Goal: Task Accomplishment & Management: Complete application form

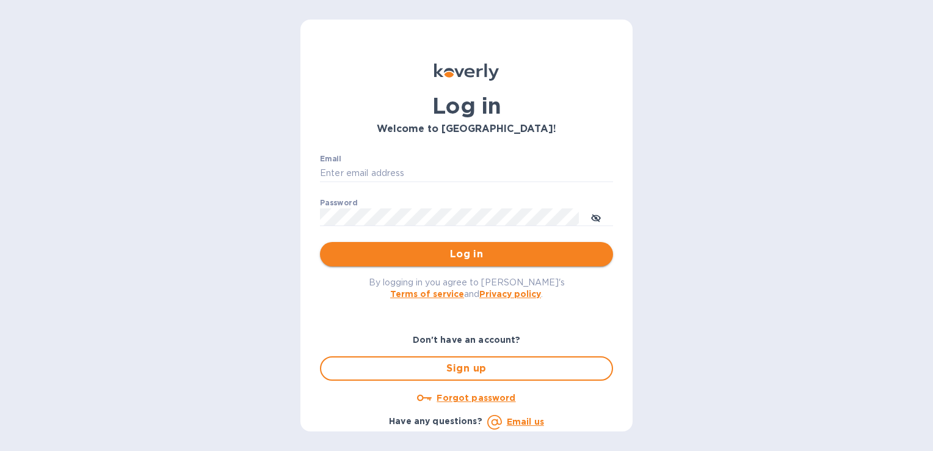
type input "gregoire@gmontot-wines.com"
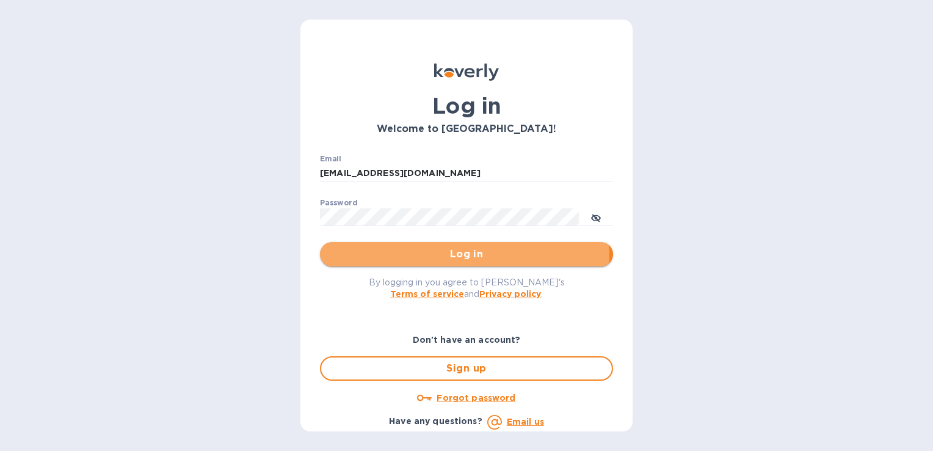
click at [446, 256] on span "Log in" at bounding box center [467, 254] width 274 height 15
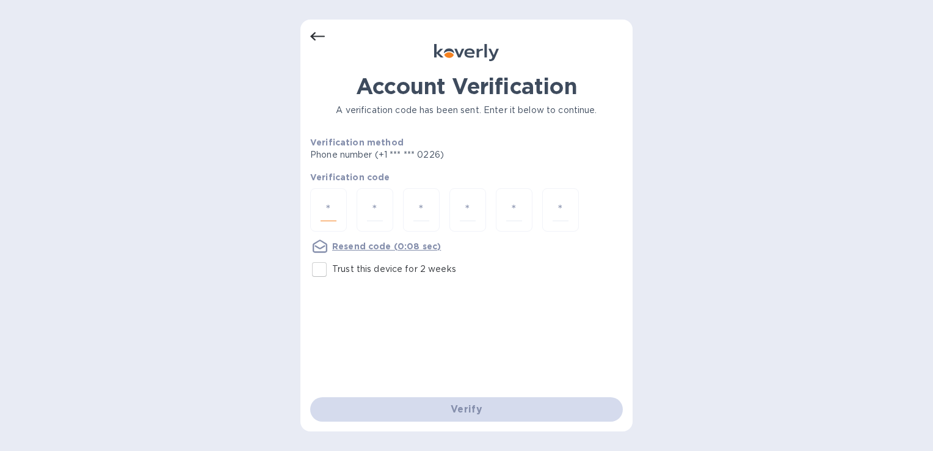
click at [321, 208] on input "number" at bounding box center [329, 209] width 16 height 23
type input "5"
type input "8"
type input "6"
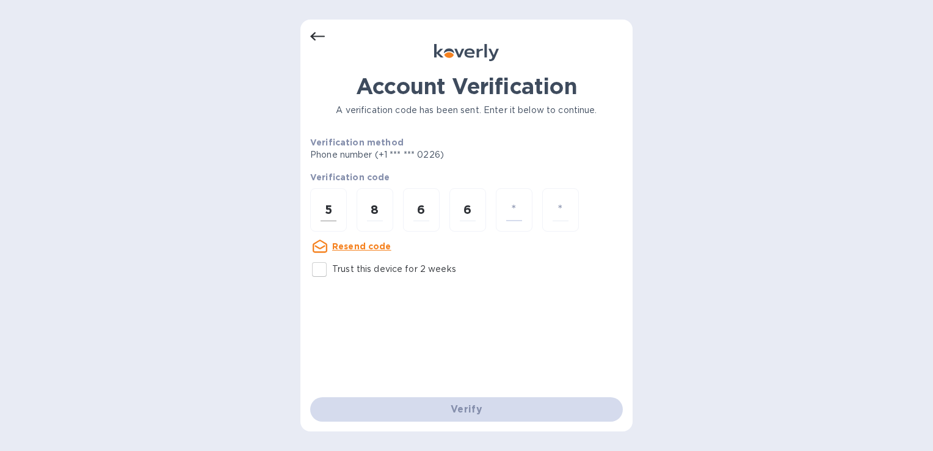
type input "7"
type input "9"
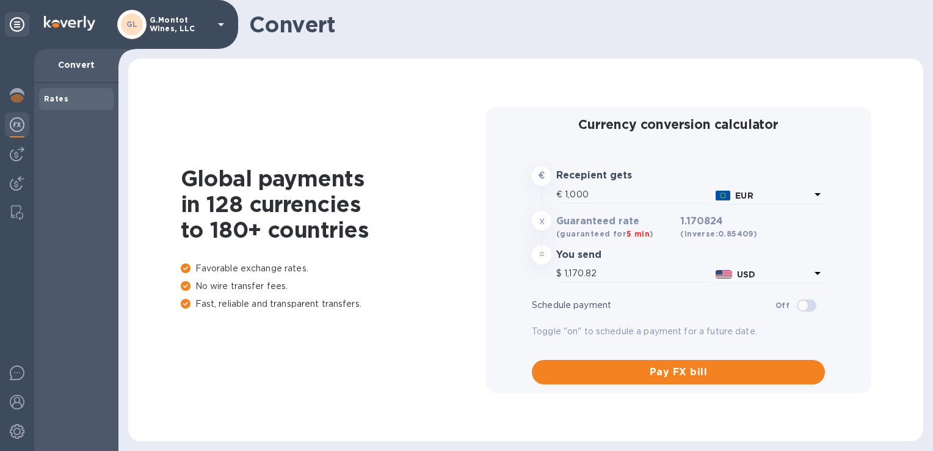
type input "1,170.82"
click at [16, 153] on img at bounding box center [17, 154] width 15 height 15
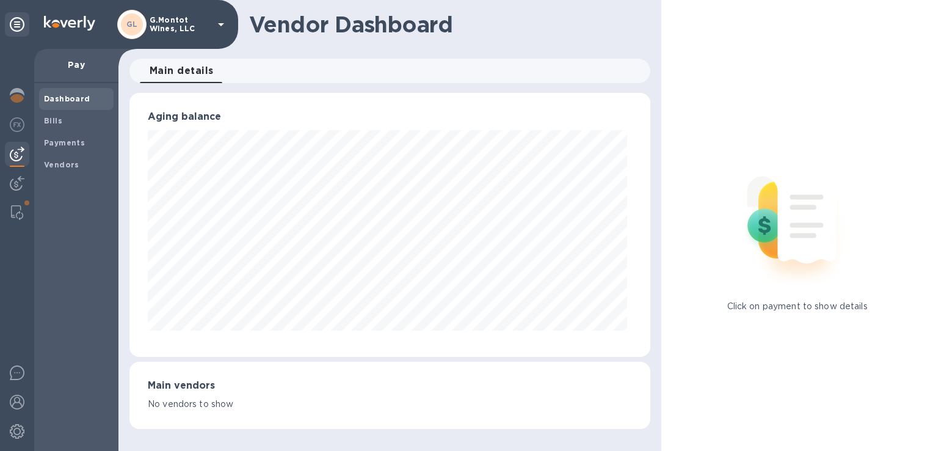
scroll to position [610276, 610024]
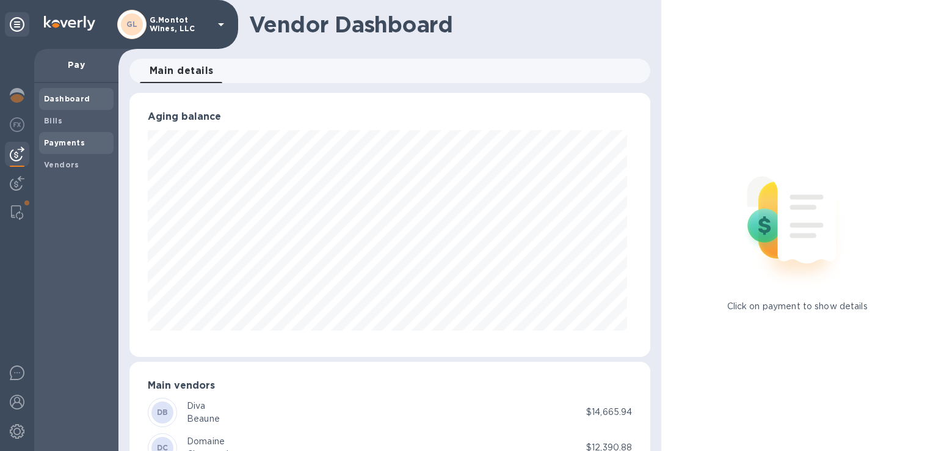
click at [63, 140] on b "Payments" at bounding box center [64, 142] width 41 height 9
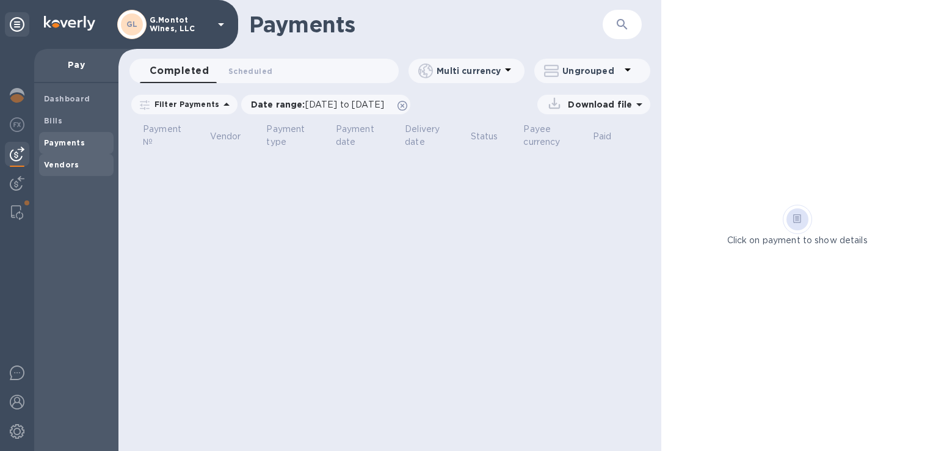
click at [58, 167] on b "Vendors" at bounding box center [61, 164] width 35 height 9
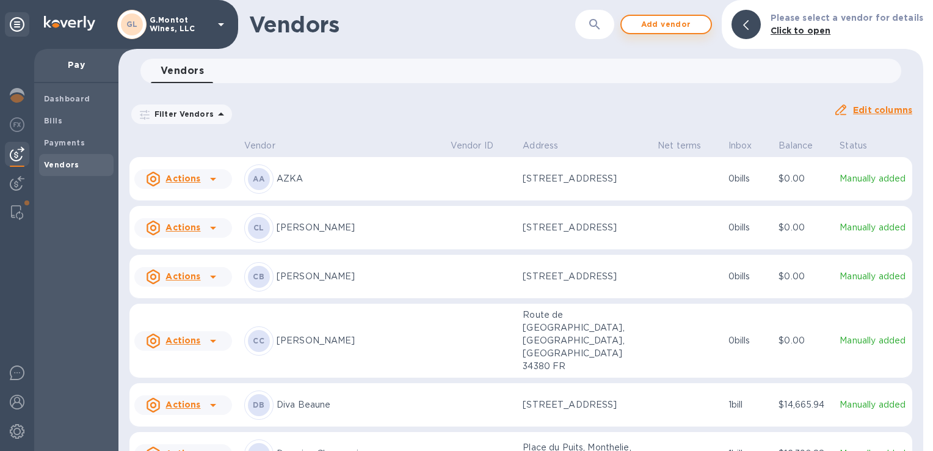
click at [664, 26] on span "Add vendor" at bounding box center [666, 24] width 70 height 15
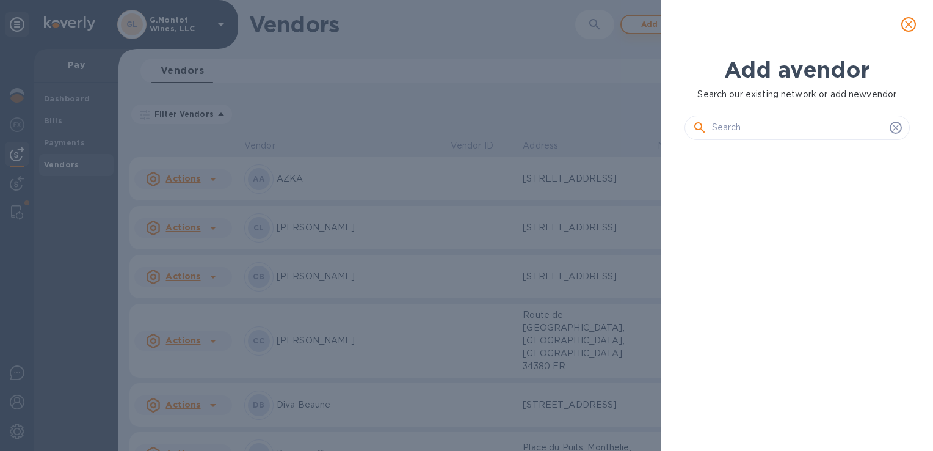
scroll to position [259, 230]
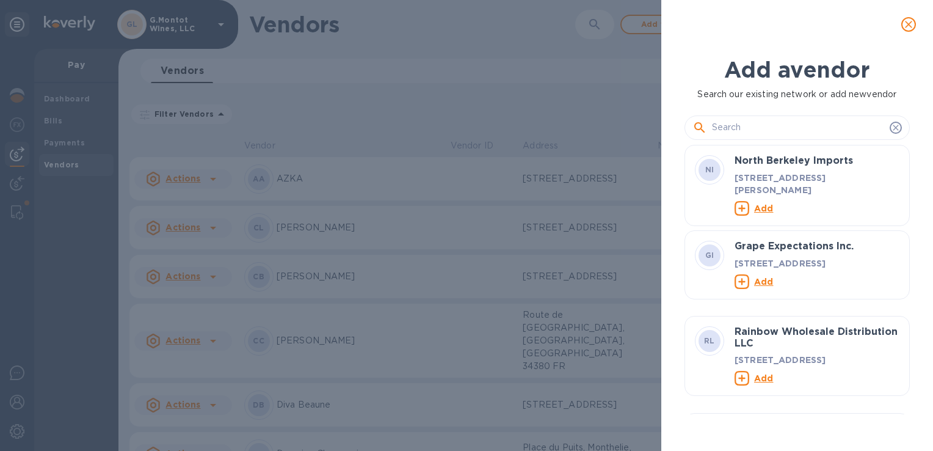
click at [764, 122] on input "text" at bounding box center [798, 127] width 173 height 18
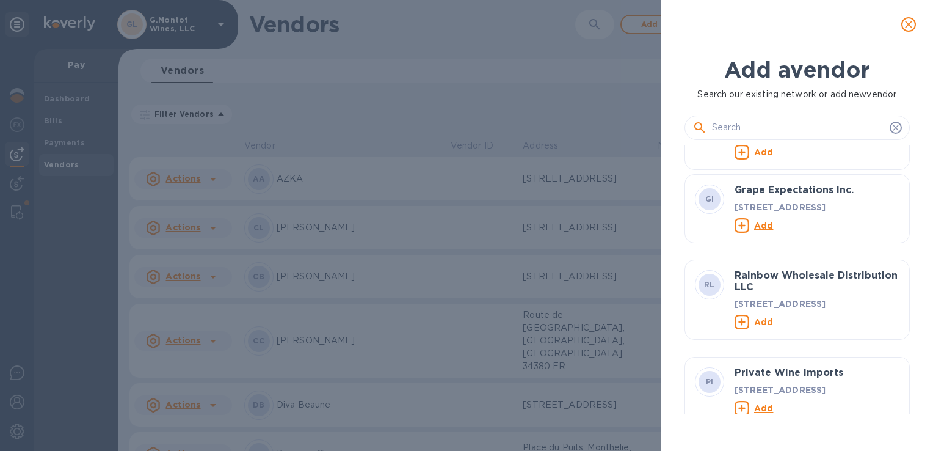
scroll to position [0, 0]
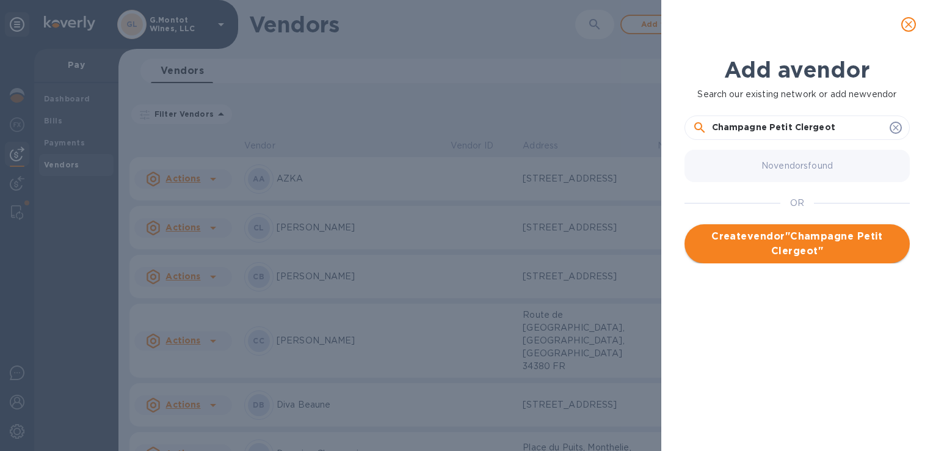
type input "Champagne Petit Clergeot"
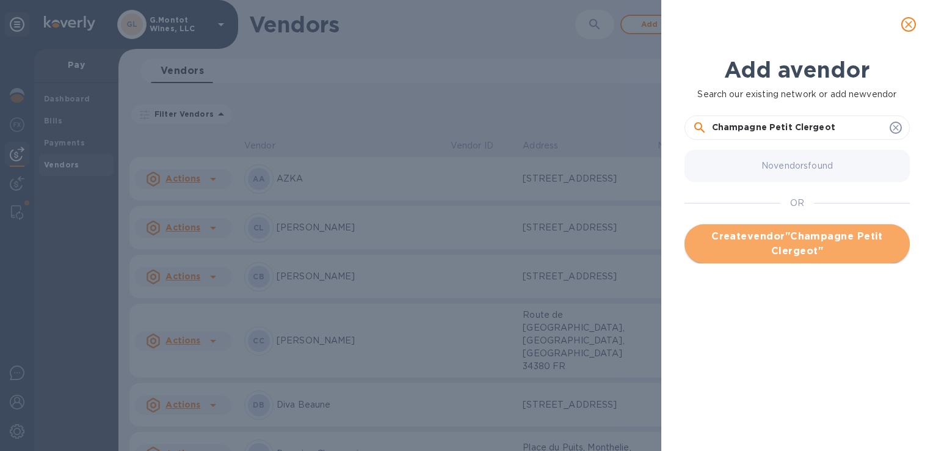
click at [756, 240] on span "Create vendor " Champagne Petit Clergeot "" at bounding box center [797, 243] width 206 height 29
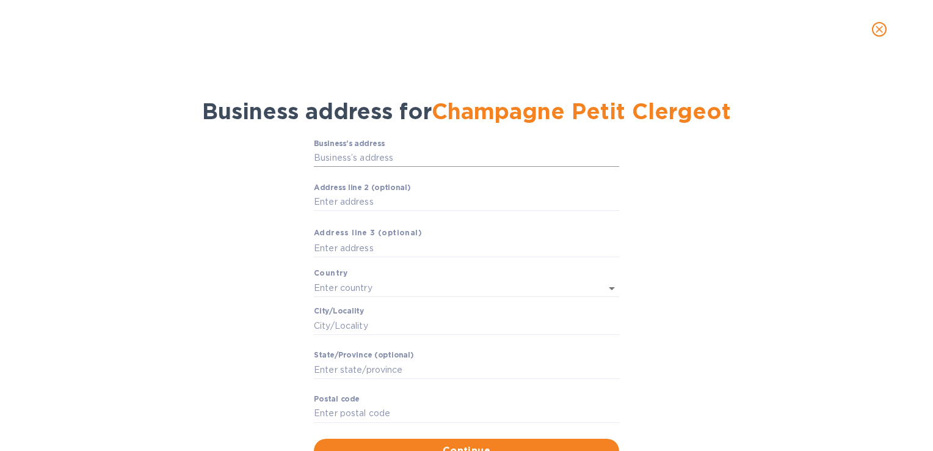
click at [366, 158] on input "Business’s аddress" at bounding box center [466, 158] width 305 height 18
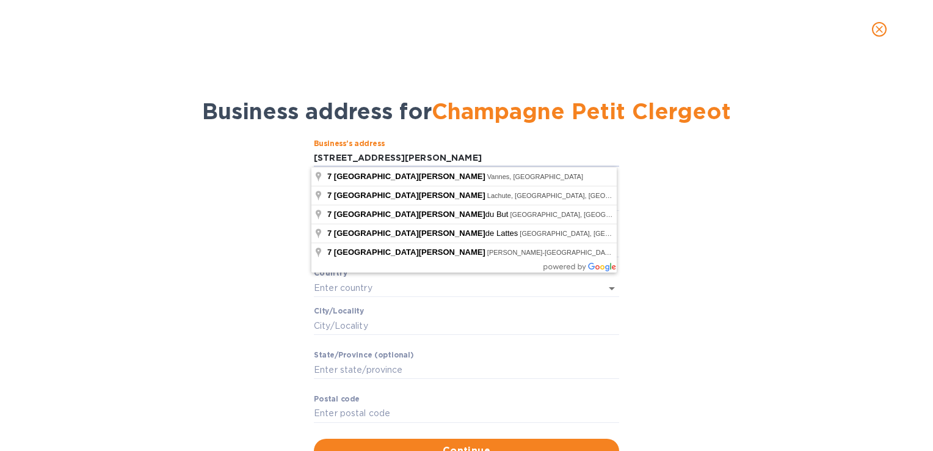
type input "[STREET_ADDRESS][PERSON_NAME]"
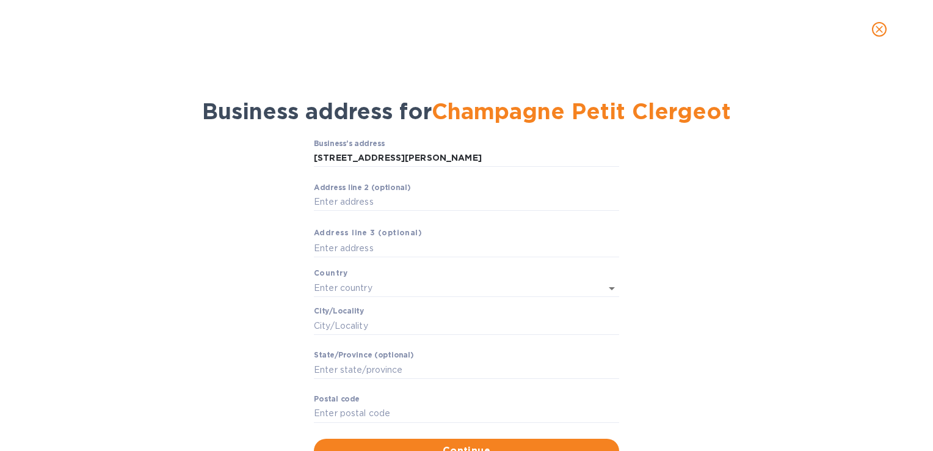
click at [266, 175] on div "Business’s аddress [STREET_ADDRESS][PERSON_NAME] ​ Аddress line 2 (optional) ​ …" at bounding box center [466, 301] width 901 height 338
click at [322, 289] on input "text" at bounding box center [449, 288] width 271 height 18
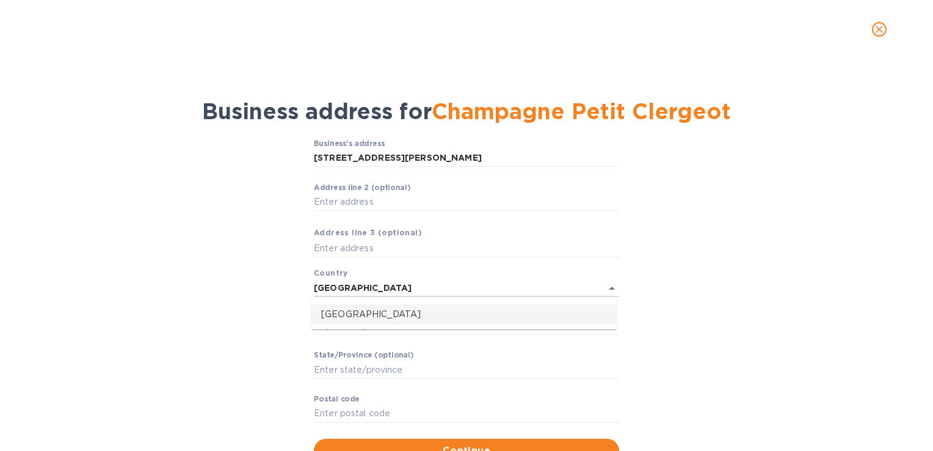
click at [335, 310] on p "[GEOGRAPHIC_DATA]" at bounding box center [464, 314] width 286 height 13
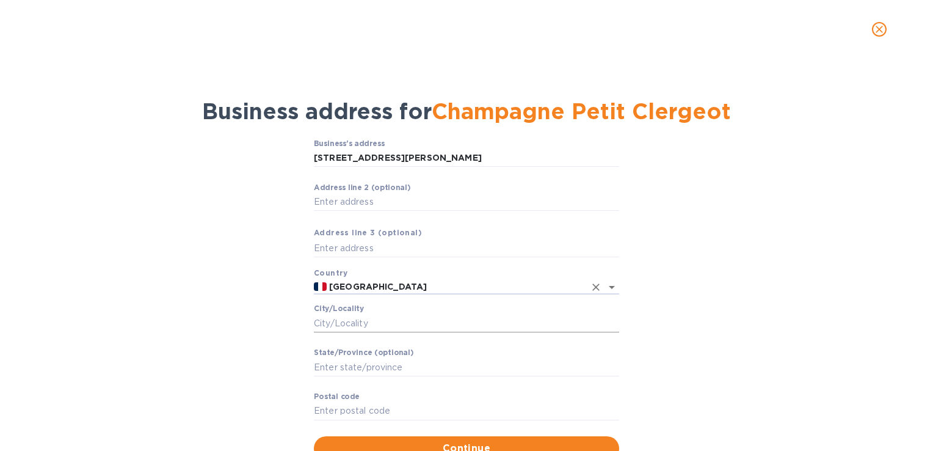
type input "[GEOGRAPHIC_DATA]"
click at [344, 322] on input "Сity/Locаlity" at bounding box center [466, 323] width 305 height 18
type input "polisot"
click at [289, 348] on div "Business’s аddress [STREET_ADDRESS][PERSON_NAME] ​ Аddress line 2 (optional) ​ …" at bounding box center [466, 300] width 901 height 336
click at [330, 368] on input "Stаte/Province (optional)" at bounding box center [466, 367] width 305 height 18
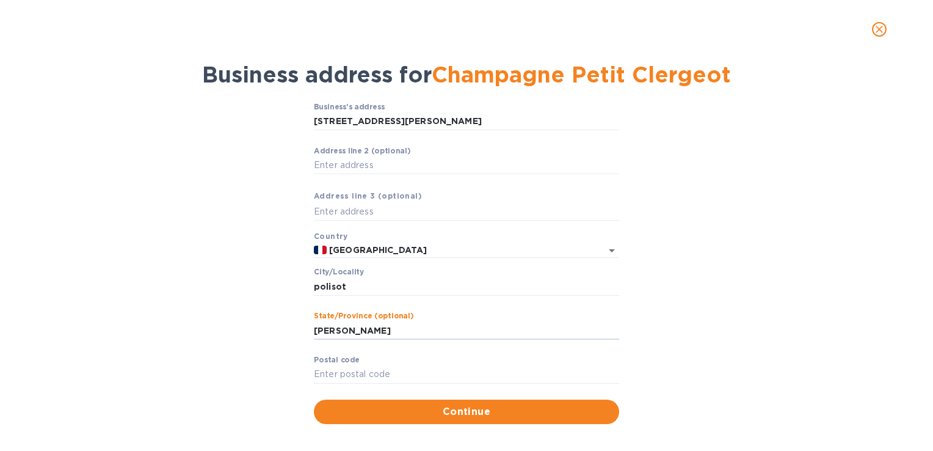
scroll to position [46, 0]
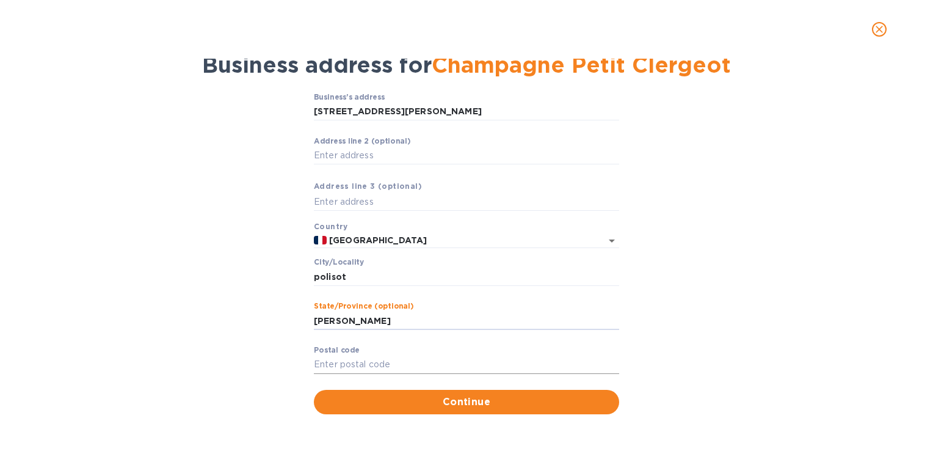
type input "[PERSON_NAME]"
click at [320, 360] on input "Pоstal cоde" at bounding box center [466, 364] width 305 height 18
type input "10110"
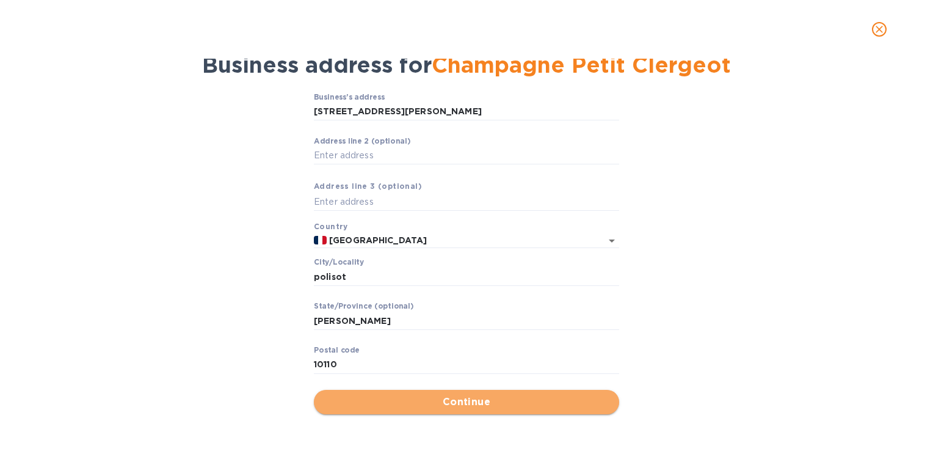
click at [439, 399] on span "Continue" at bounding box center [467, 401] width 286 height 15
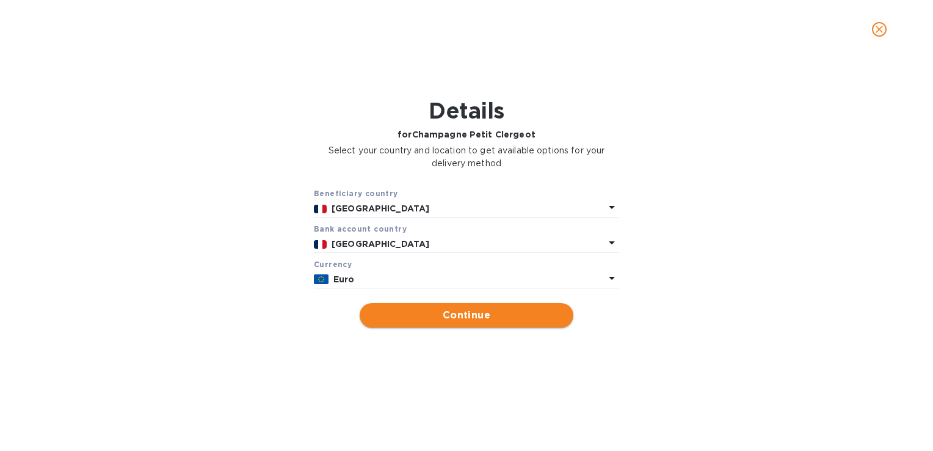
click at [433, 313] on span "Continue" at bounding box center [466, 315] width 194 height 15
type input "Champagne Petit Clergeot"
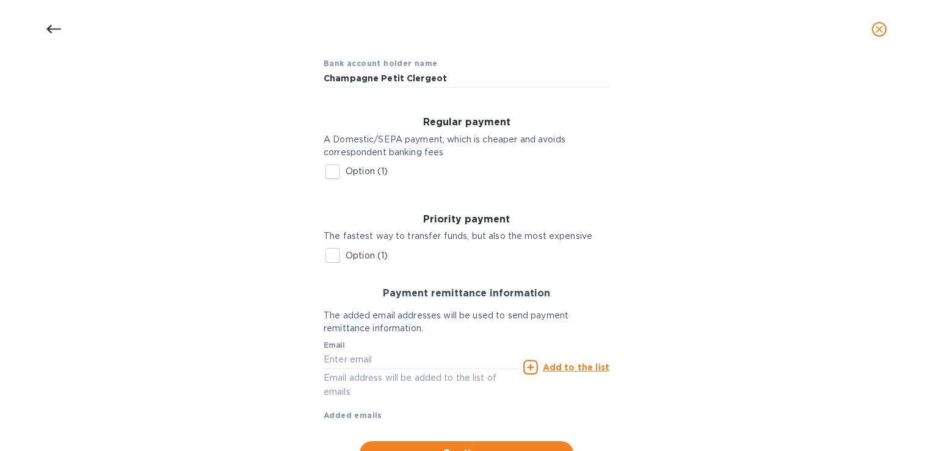
scroll to position [56, 0]
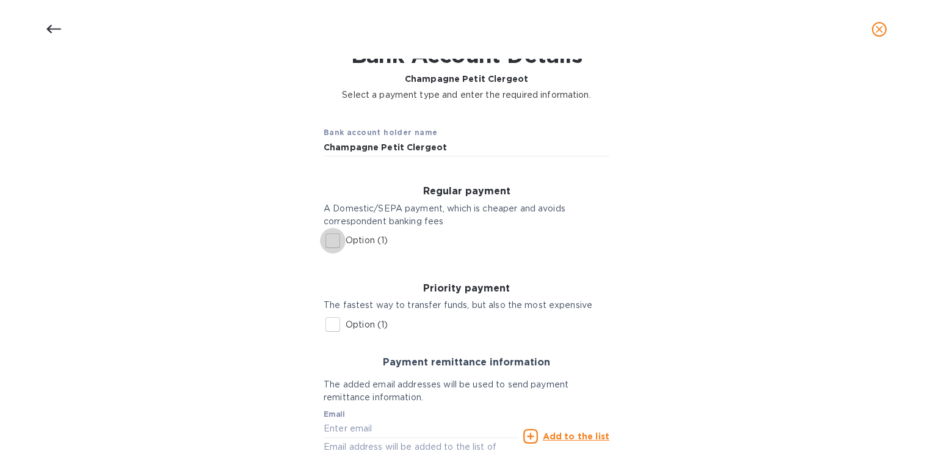
click at [334, 243] on input "Option (1)" at bounding box center [333, 241] width 26 height 26
checkbox input "true"
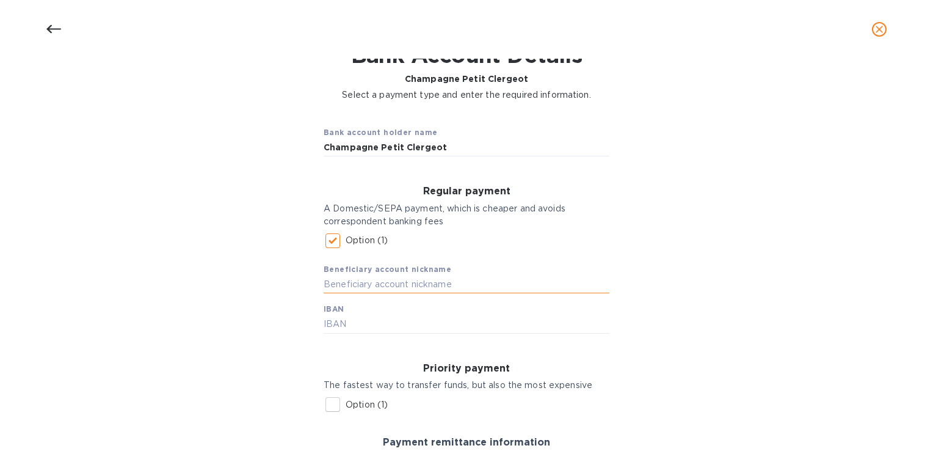
click at [335, 281] on input "text" at bounding box center [467, 284] width 286 height 18
type input "C"
type input "Petit Clergeot"
click at [344, 328] on input "text" at bounding box center [467, 324] width 286 height 18
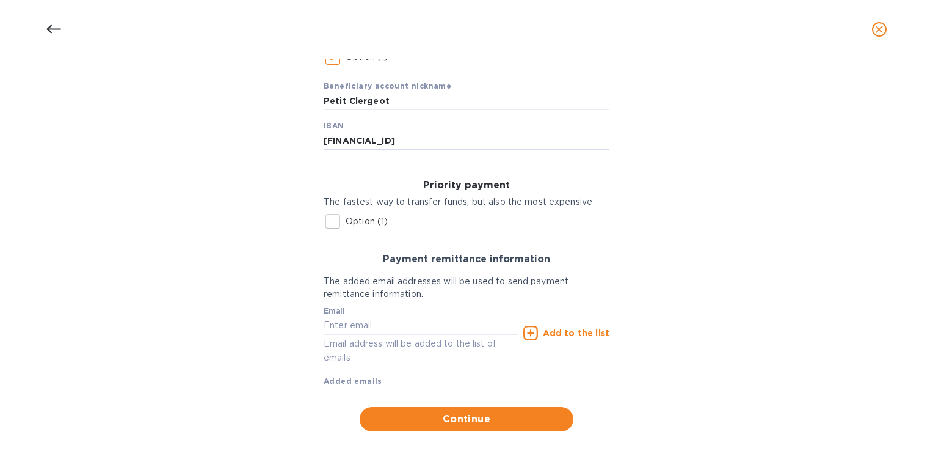
scroll to position [257, 0]
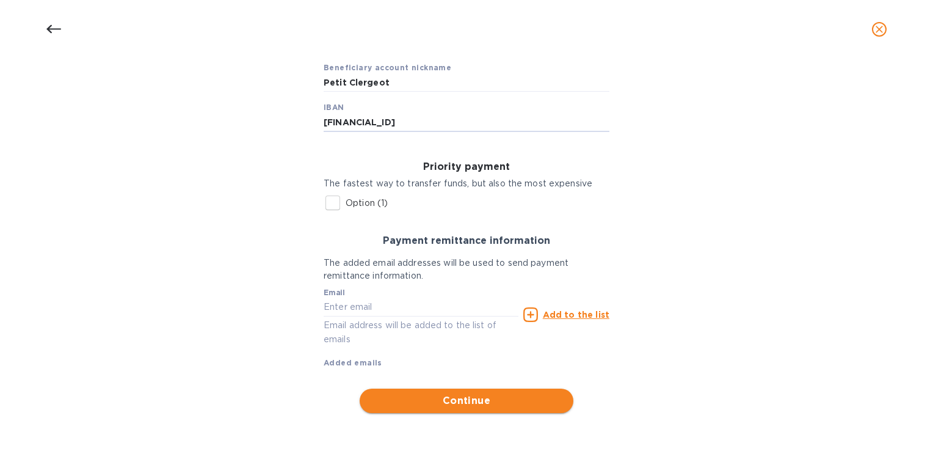
type input "[FINANCIAL_ID]"
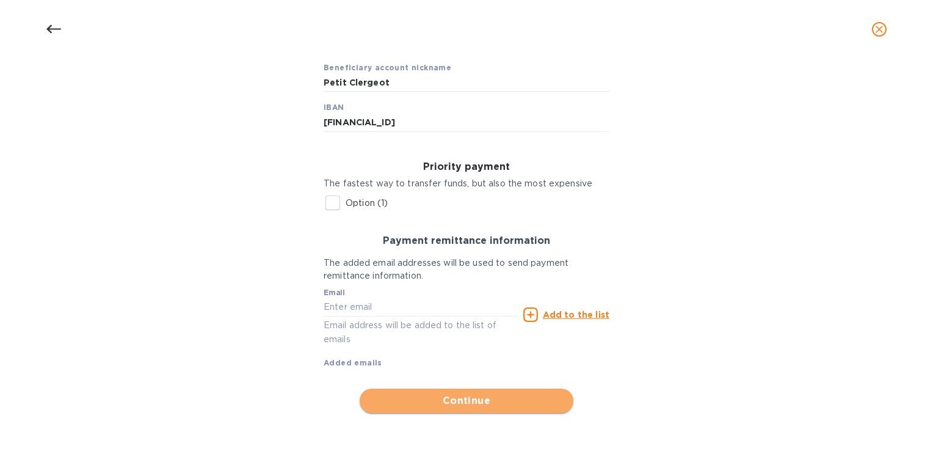
click at [450, 404] on span "Continue" at bounding box center [466, 400] width 194 height 15
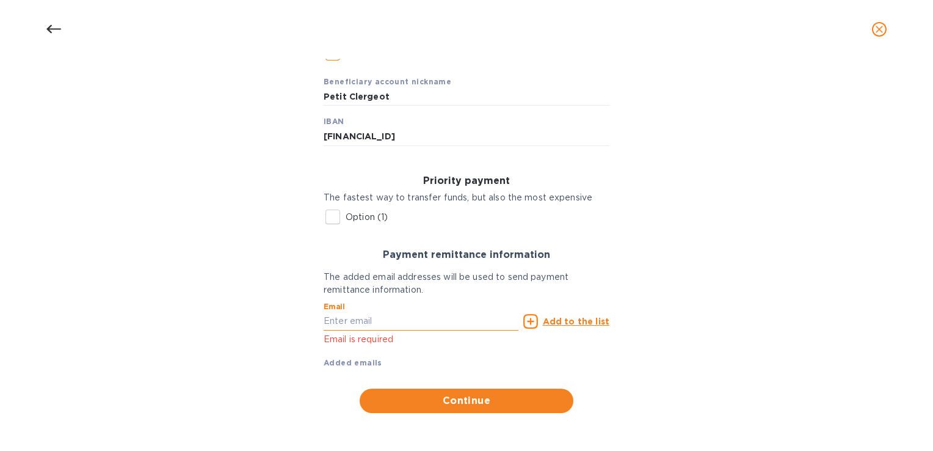
click at [390, 324] on input "text" at bounding box center [421, 321] width 195 height 18
click at [298, 318] on div "Bank account holder name Champagne Petit Clergeot Regular payment A Domestic/SE…" at bounding box center [466, 170] width 901 height 499
click at [470, 399] on span "Continue" at bounding box center [466, 400] width 194 height 15
click at [419, 345] on p "Email is required" at bounding box center [421, 339] width 195 height 14
click at [463, 324] on input "[EMAIL_ADDRESS][DOMAIN_NAME]" at bounding box center [421, 321] width 195 height 18
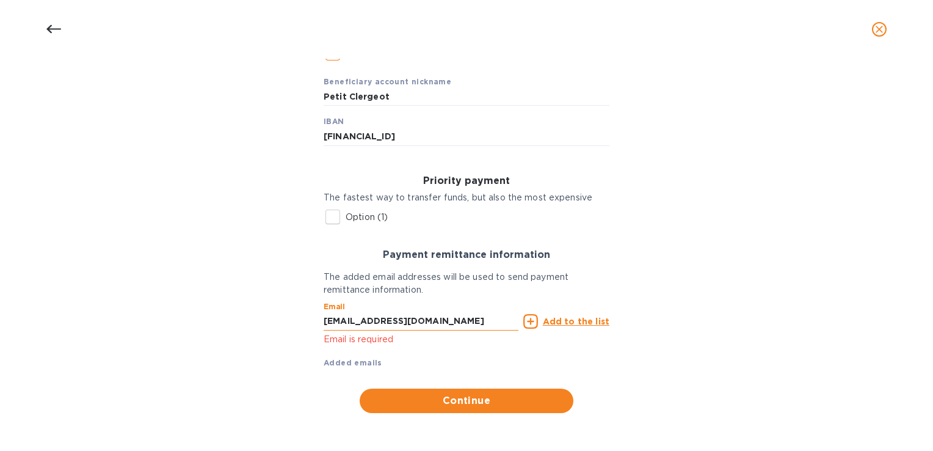
click at [489, 319] on input "[EMAIL_ADDRESS][DOMAIN_NAME]" at bounding box center [421, 321] width 195 height 18
click at [494, 319] on input "[EMAIL_ADDRESS][DOMAIN_NAME]" at bounding box center [421, 321] width 195 height 18
click at [259, 310] on div "Bank account holder name Champagne Petit Clergeot Regular payment A Domestic/SE…" at bounding box center [466, 170] width 901 height 499
click at [280, 280] on div "Bank account holder name Champagne Petit Clergeot Regular payment A Domestic/SE…" at bounding box center [466, 170] width 901 height 499
click at [360, 316] on input "[EMAIL_ADDRESS][DOMAIN_NAME]" at bounding box center [421, 321] width 195 height 18
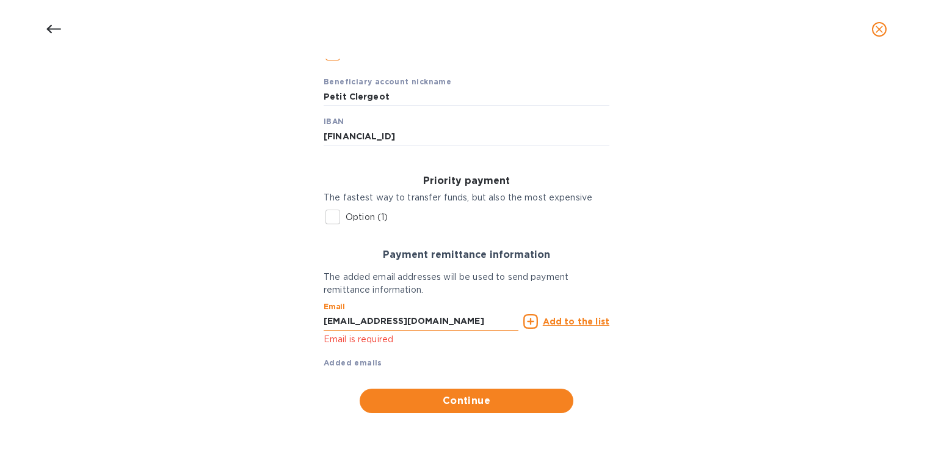
click at [499, 321] on input "[EMAIL_ADDRESS][DOMAIN_NAME]" at bounding box center [421, 321] width 195 height 18
type input "c"
type input "[EMAIL_ADDRESS][DOMAIN_NAME]"
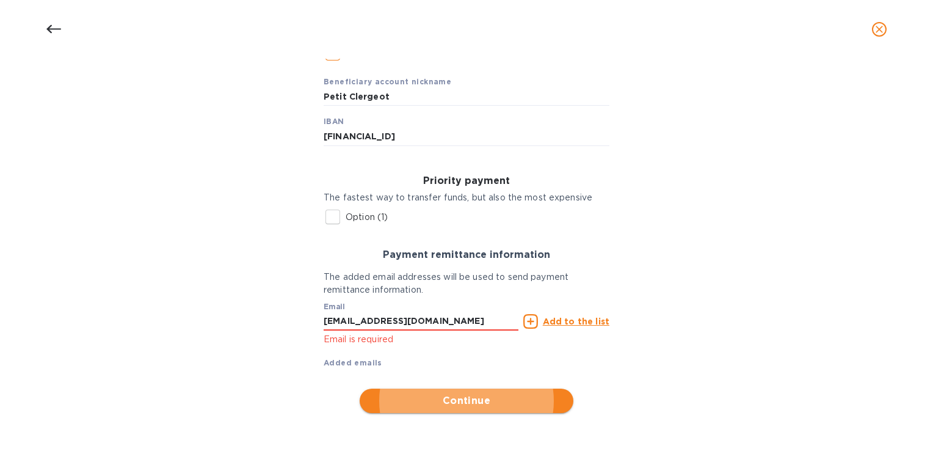
click at [468, 400] on span "Continue" at bounding box center [466, 400] width 194 height 15
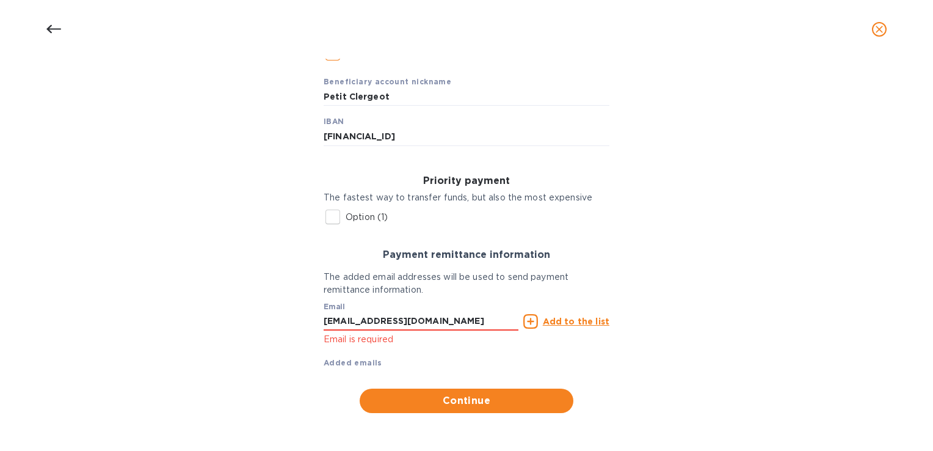
click at [575, 321] on u "Add to the list" at bounding box center [576, 321] width 67 height 10
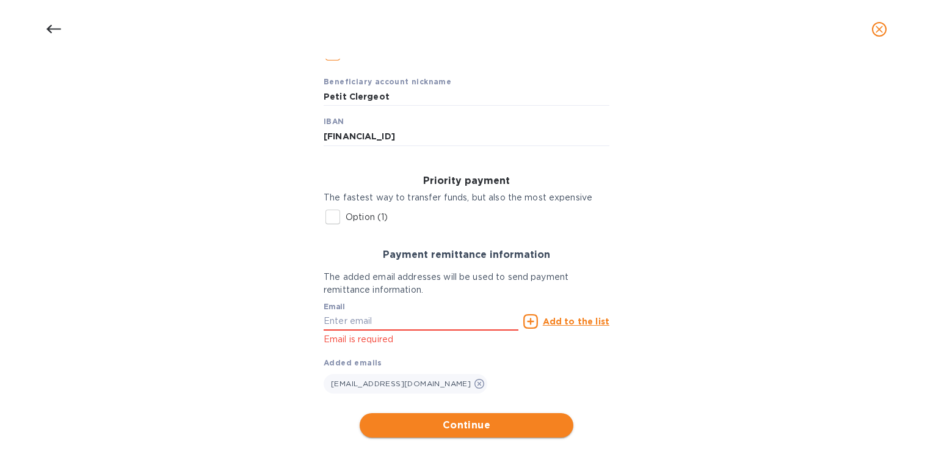
click at [447, 430] on span "Continue" at bounding box center [466, 425] width 194 height 15
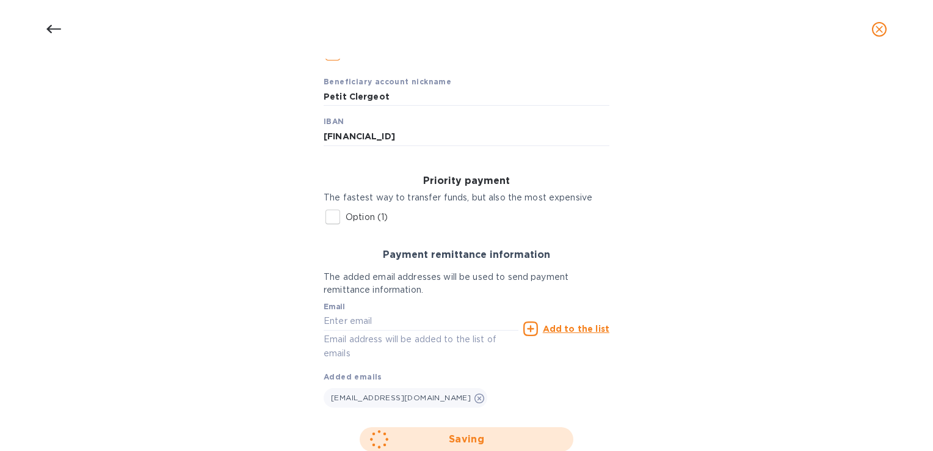
scroll to position [53, 0]
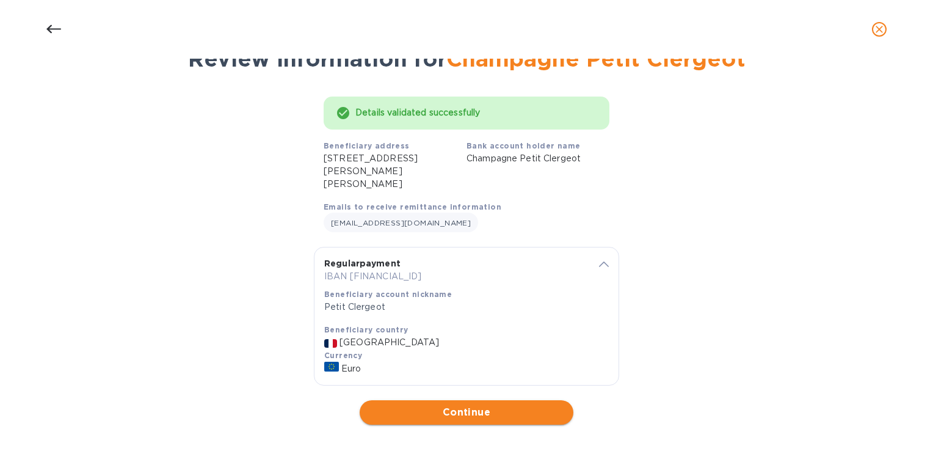
click at [466, 407] on span "Continue" at bounding box center [466, 412] width 194 height 15
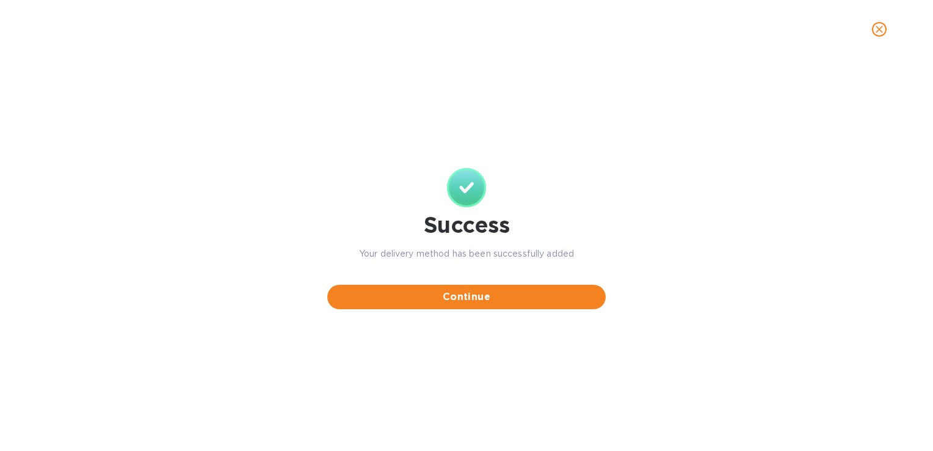
scroll to position [0, 0]
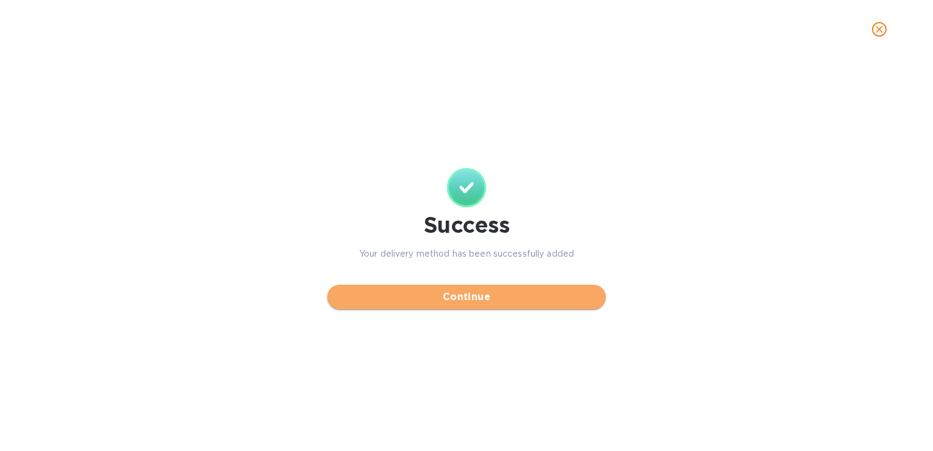
click at [460, 294] on span "Continue" at bounding box center [466, 296] width 259 height 15
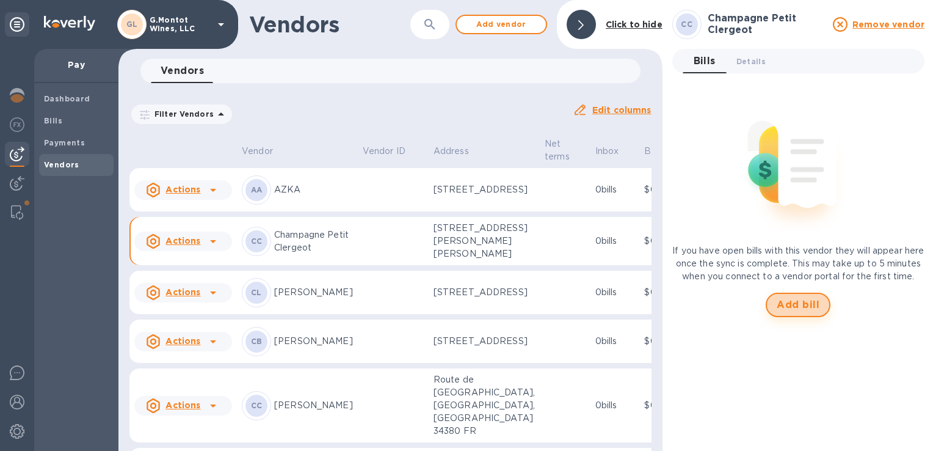
click at [796, 312] on span "Add bill" at bounding box center [798, 304] width 43 height 15
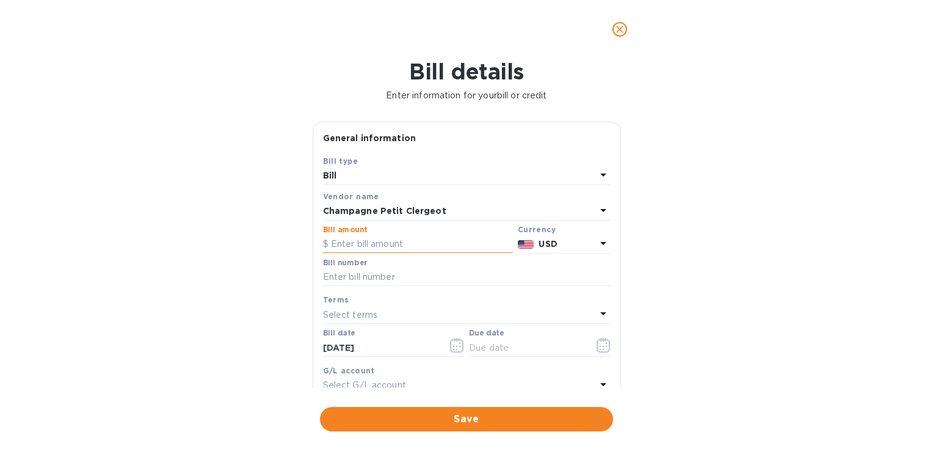
click at [354, 244] on input "text" at bounding box center [418, 244] width 190 height 18
click at [601, 241] on icon at bounding box center [603, 243] width 15 height 15
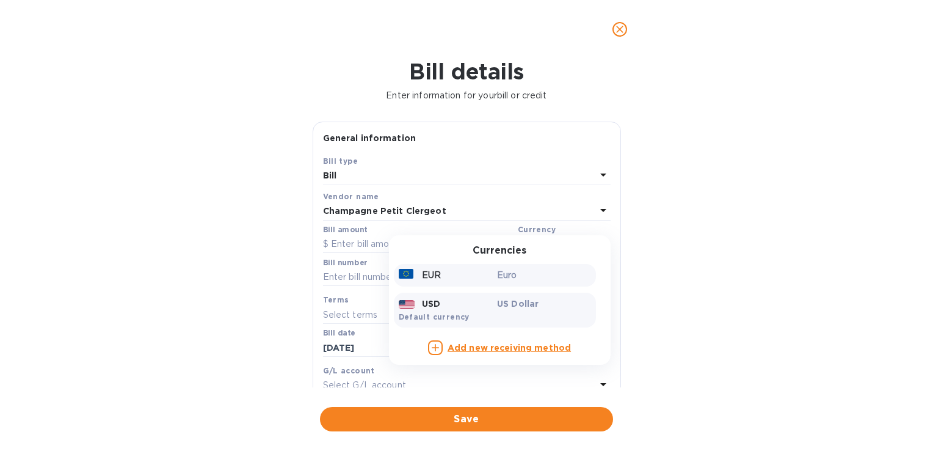
click at [497, 275] on p "Euro" at bounding box center [544, 275] width 94 height 13
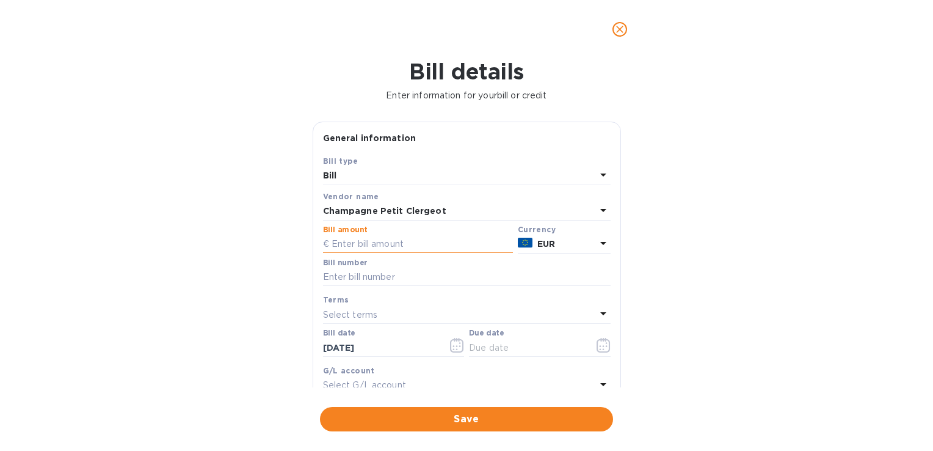
click at [405, 244] on input "text" at bounding box center [418, 244] width 190 height 18
type input "4,850.70"
click at [235, 232] on div "Bill details Enter information for your bill or credit General information Save…" at bounding box center [466, 255] width 933 height 392
click at [349, 275] on input "text" at bounding box center [467, 277] width 288 height 18
type input "20250037"
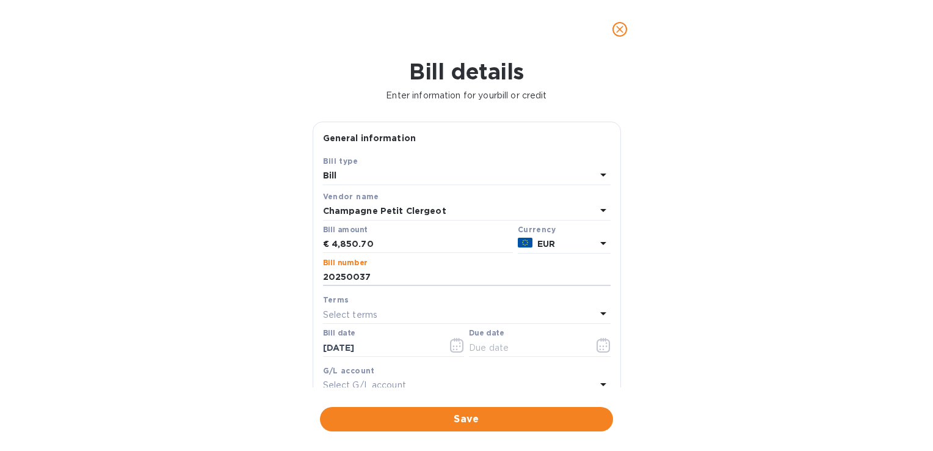
click at [452, 314] on div "Select terms" at bounding box center [459, 314] width 273 height 17
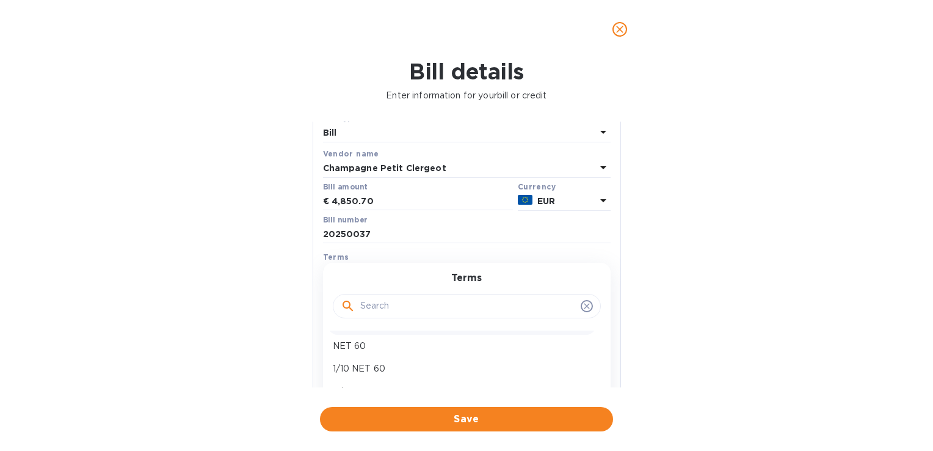
scroll to position [61, 0]
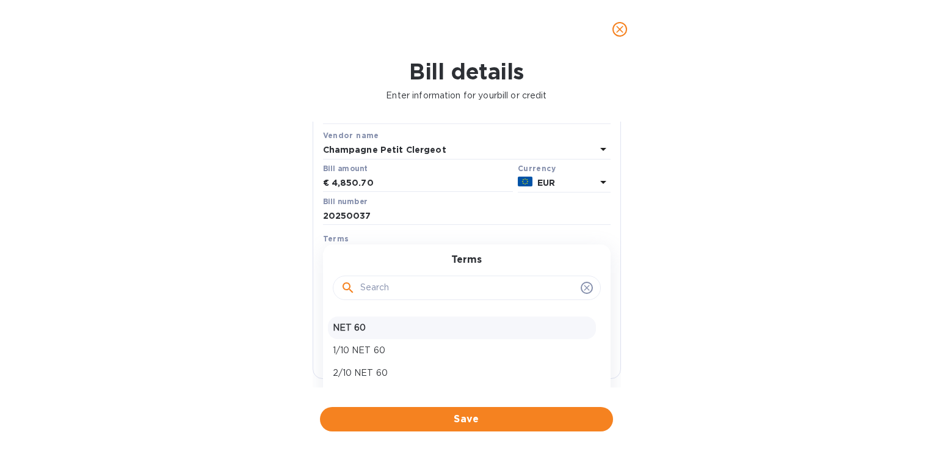
click at [388, 328] on p "NET 60" at bounding box center [462, 327] width 258 height 13
type input "[DATE]"
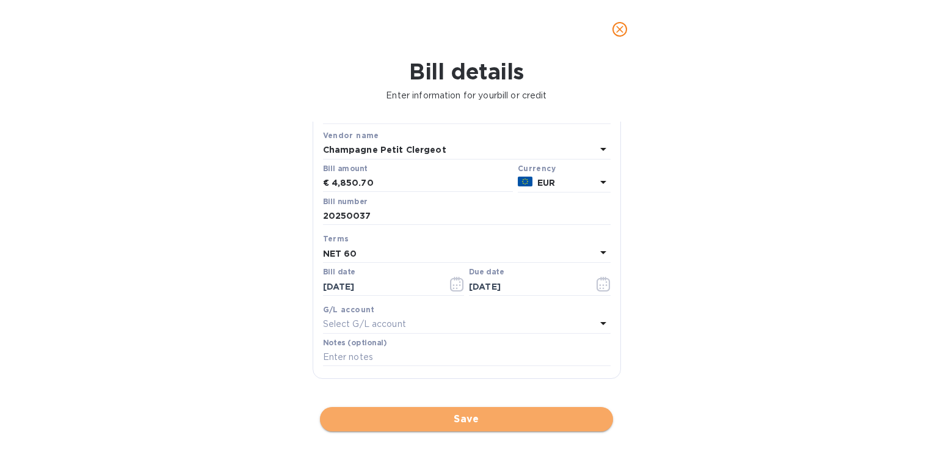
click at [440, 416] on span "Save" at bounding box center [467, 419] width 274 height 15
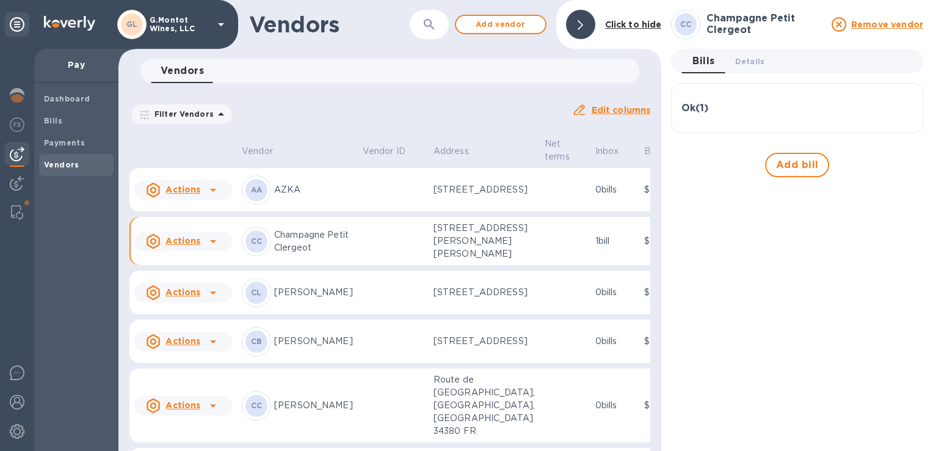
click at [738, 109] on div "Ok ( 1 )" at bounding box center [796, 109] width 231 height 12
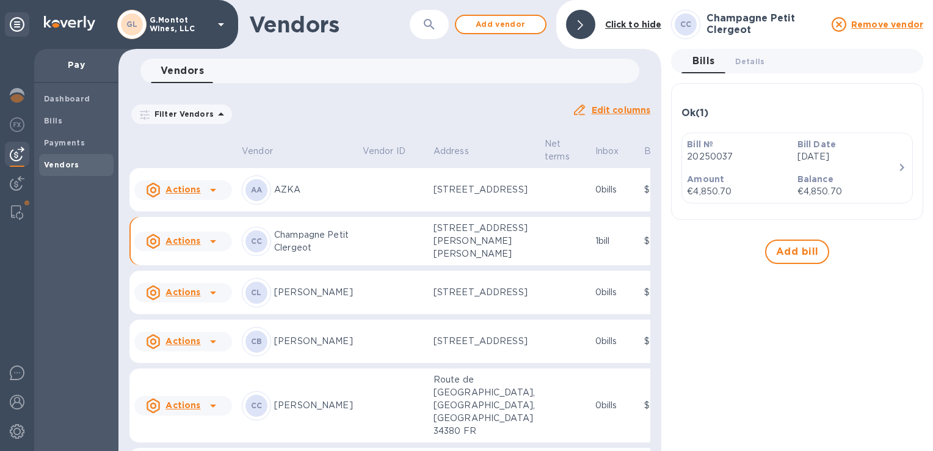
click at [896, 163] on icon "button" at bounding box center [901, 167] width 15 height 15
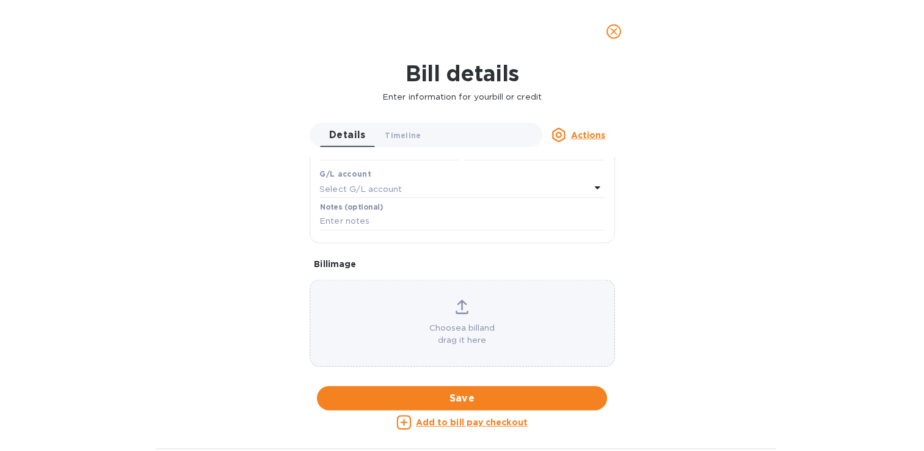
scroll to position [0, 0]
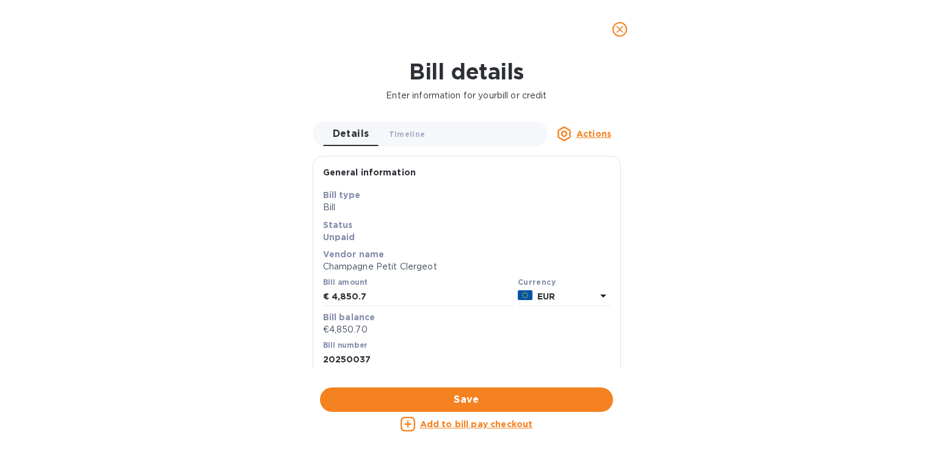
click at [583, 136] on u "Actions" at bounding box center [593, 134] width 35 height 10
click at [603, 93] on div at bounding box center [466, 225] width 933 height 451
click at [623, 29] on icon "close" at bounding box center [620, 29] width 12 height 12
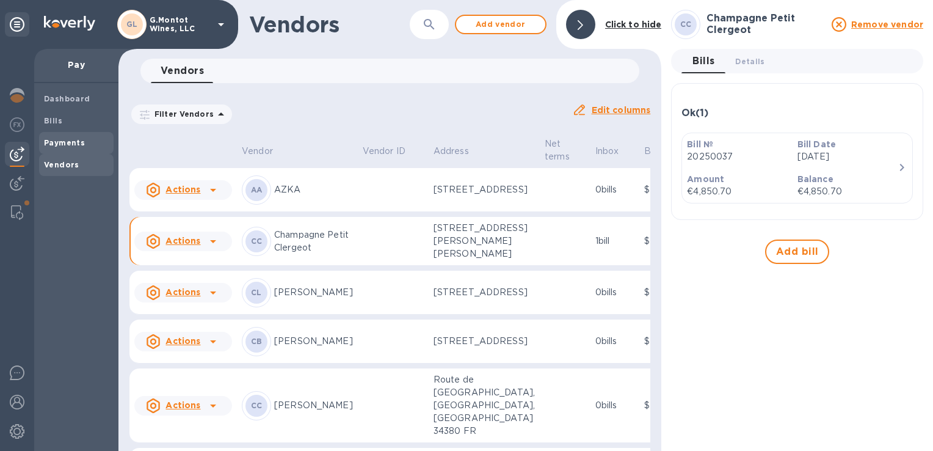
click at [51, 143] on b "Payments" at bounding box center [64, 142] width 41 height 9
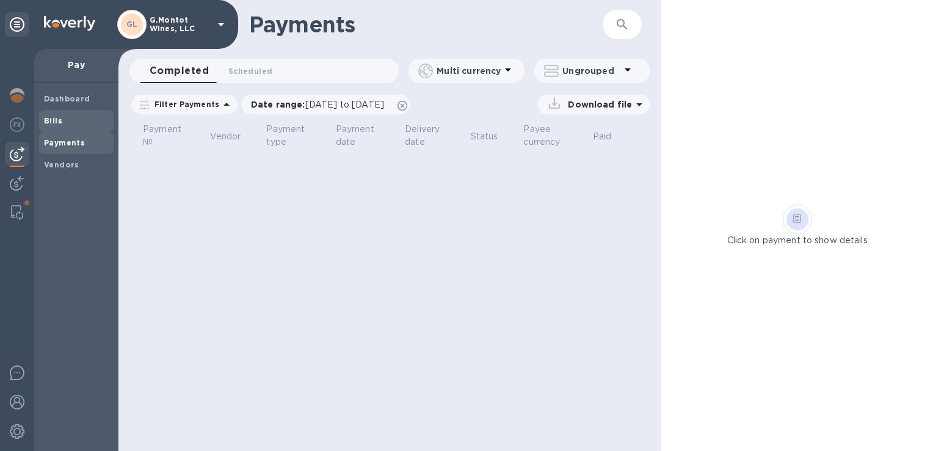
click at [58, 125] on span "Bills" at bounding box center [53, 121] width 18 height 12
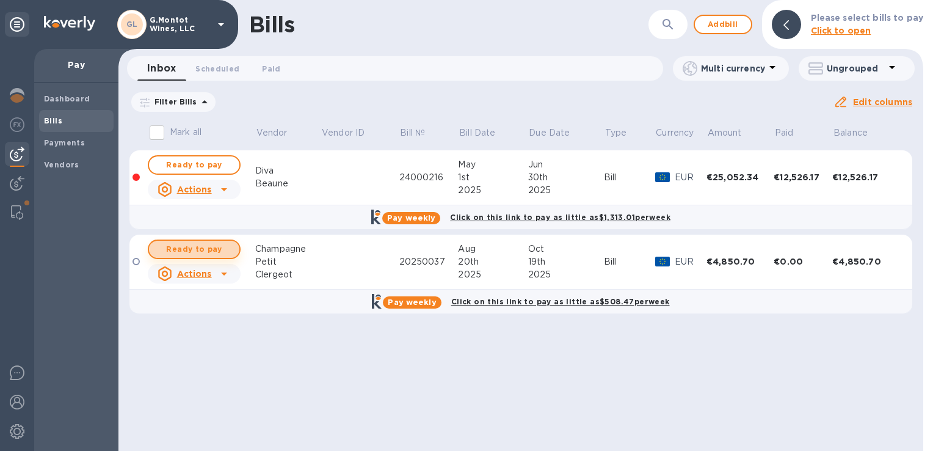
click at [200, 250] on span "Ready to pay" at bounding box center [194, 249] width 71 height 15
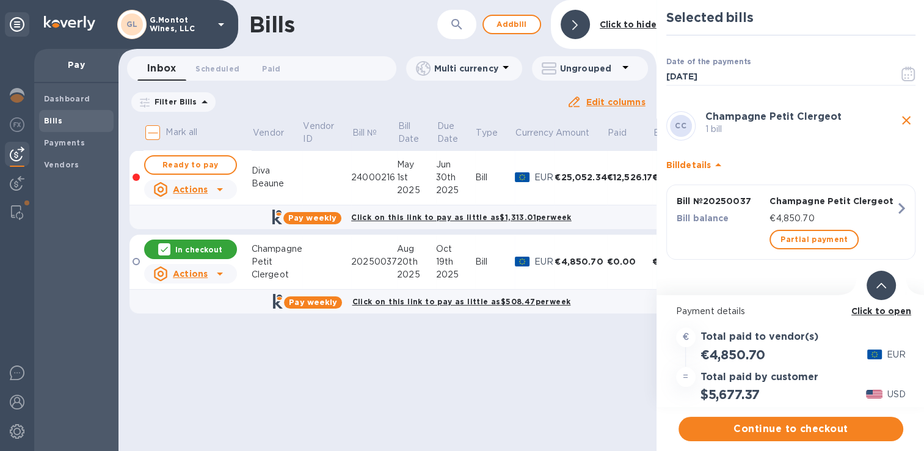
scroll to position [9, 0]
click at [803, 421] on span "Continue to checkout" at bounding box center [790, 428] width 205 height 15
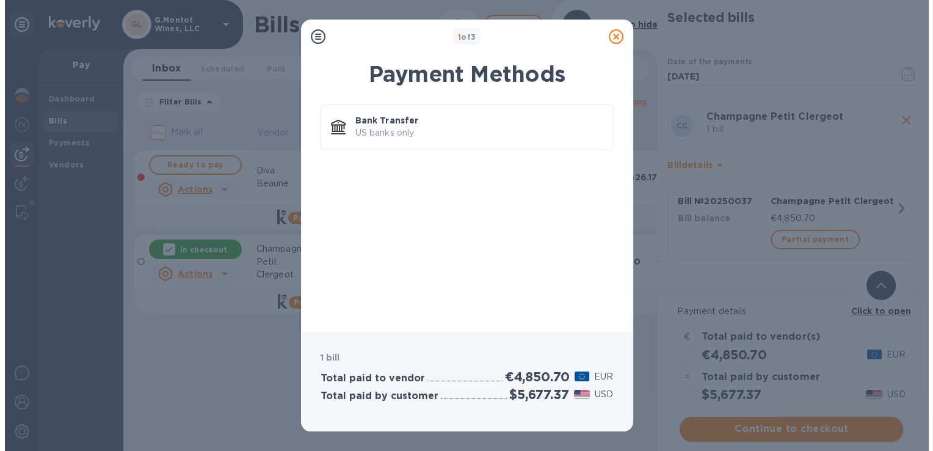
scroll to position [0, 0]
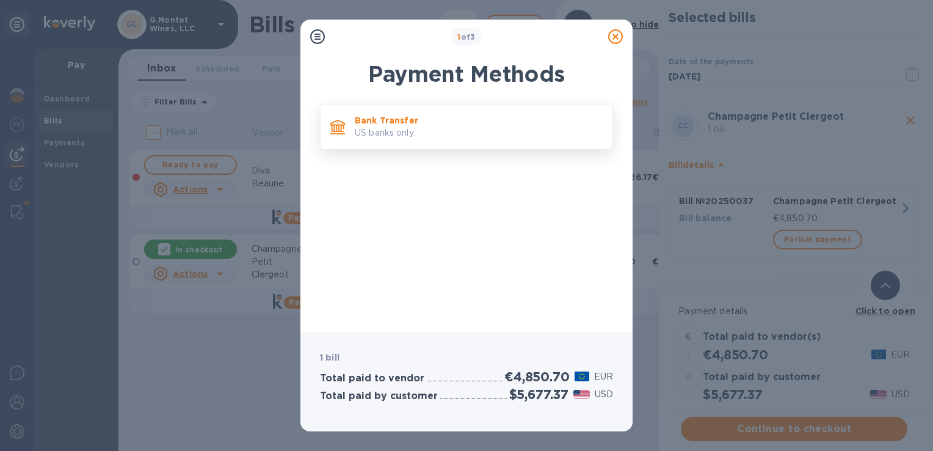
click at [416, 136] on p "US banks only." at bounding box center [479, 132] width 248 height 13
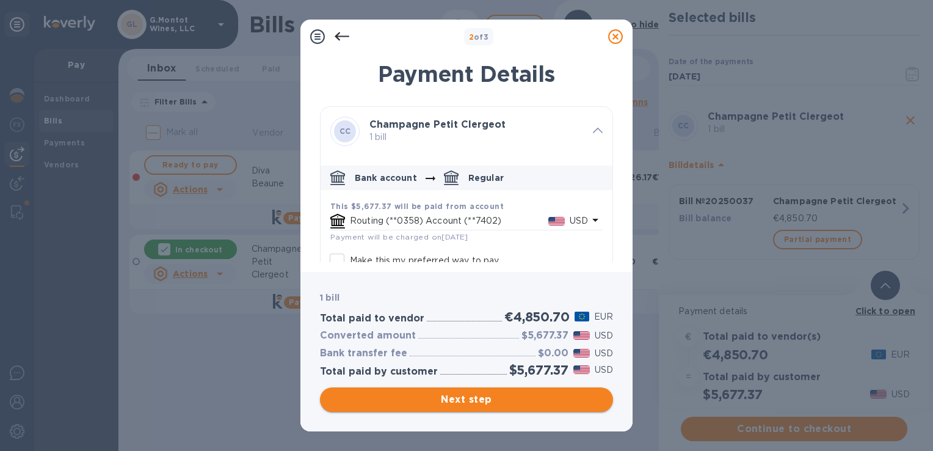
click at [476, 402] on span "Next step" at bounding box center [467, 399] width 274 height 15
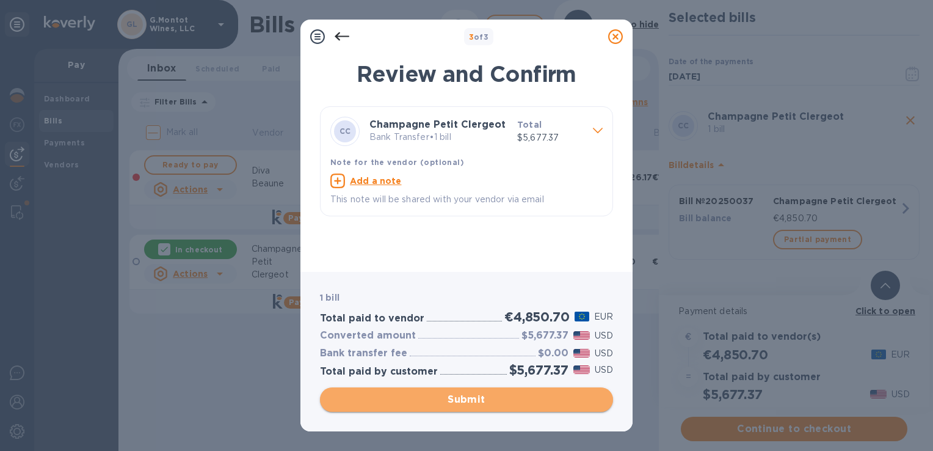
click at [464, 397] on span "Submit" at bounding box center [467, 399] width 274 height 15
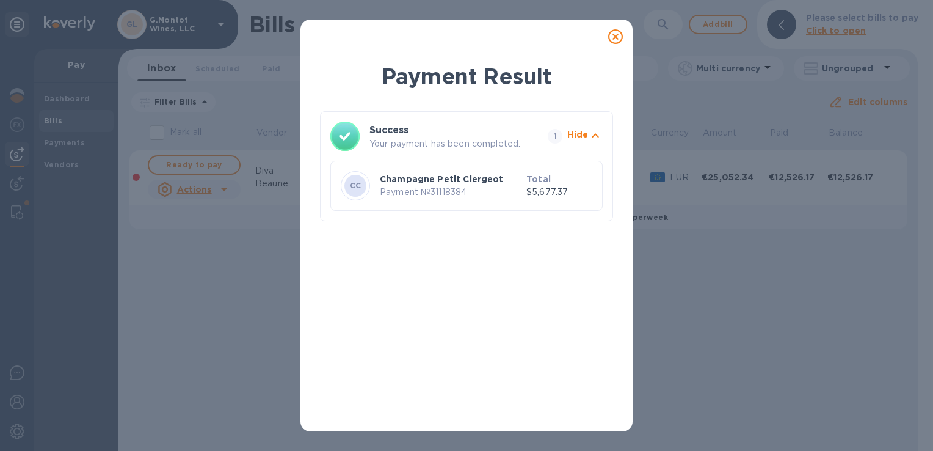
click at [612, 38] on icon at bounding box center [615, 36] width 15 height 15
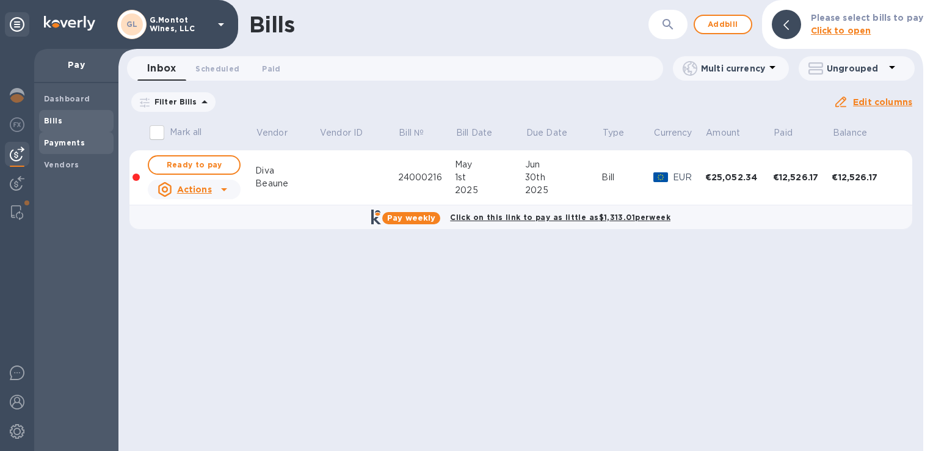
click at [53, 139] on b "Payments" at bounding box center [64, 142] width 41 height 9
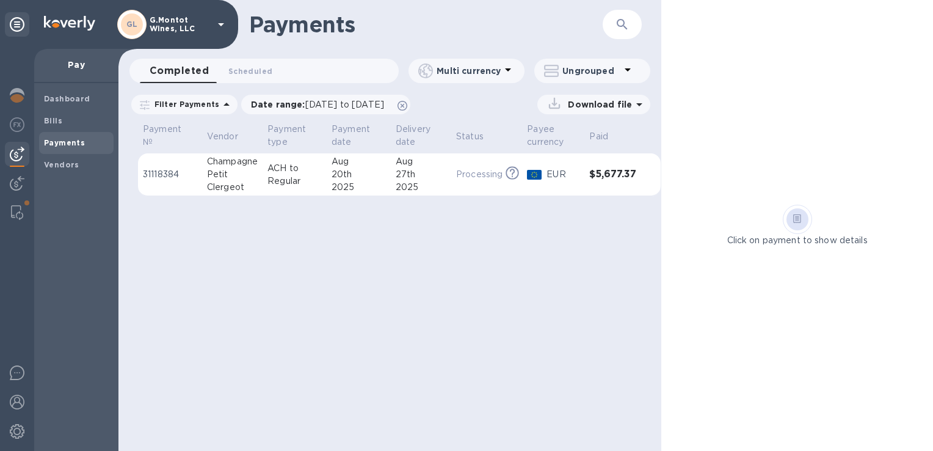
click at [305, 172] on p "ACH to Regular" at bounding box center [294, 175] width 54 height 26
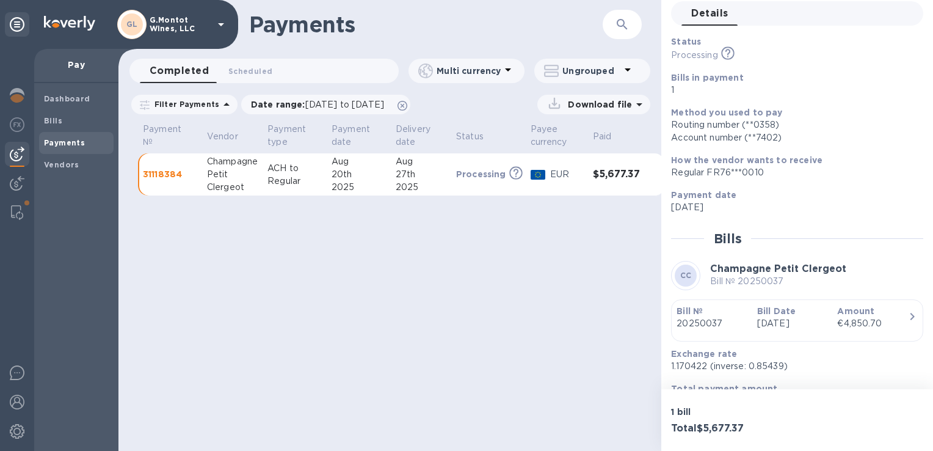
scroll to position [115, 0]
